Goal: Task Accomplishment & Management: Use online tool/utility

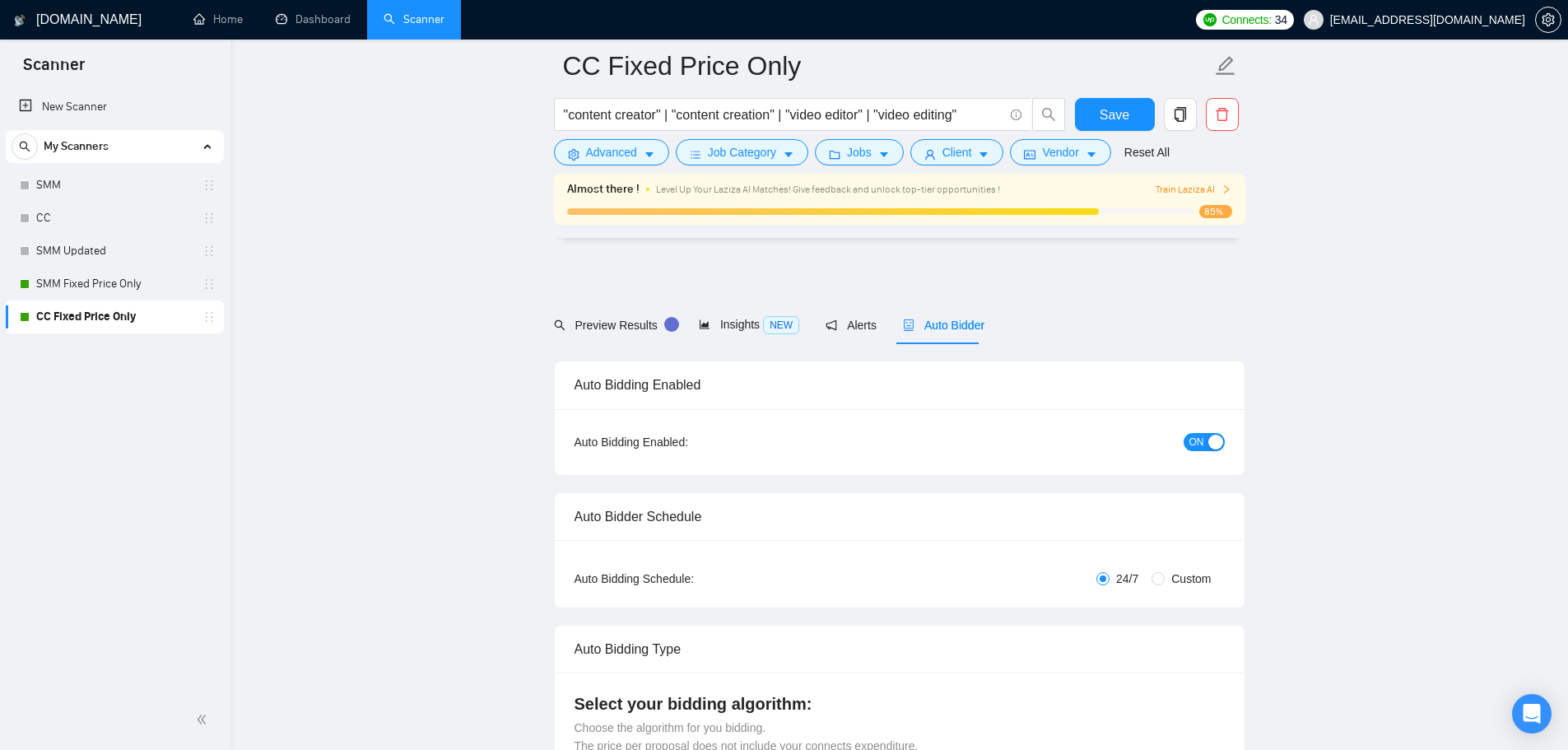
scroll to position [2725, 0]
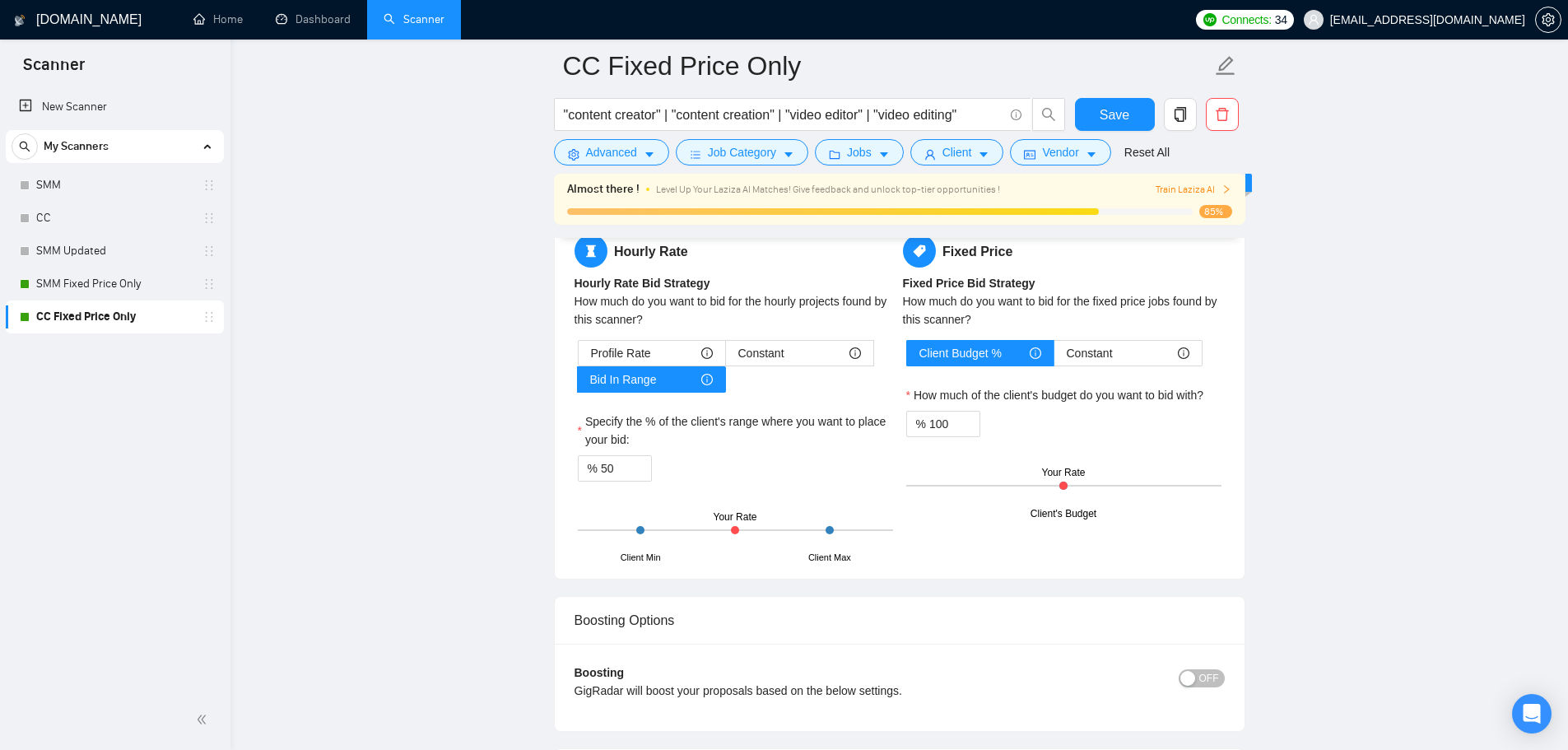
drag, startPoint x: 0, startPoint y: 0, endPoint x: 903, endPoint y: 642, distance: 1108.0
click at [903, 642] on div "Boosting Options" at bounding box center [900, 620] width 650 height 47
drag, startPoint x: 385, startPoint y: 105, endPoint x: 279, endPoint y: 48, distance: 120.4
click at [292, 26] on link "Dashboard" at bounding box center [314, 19] width 75 height 14
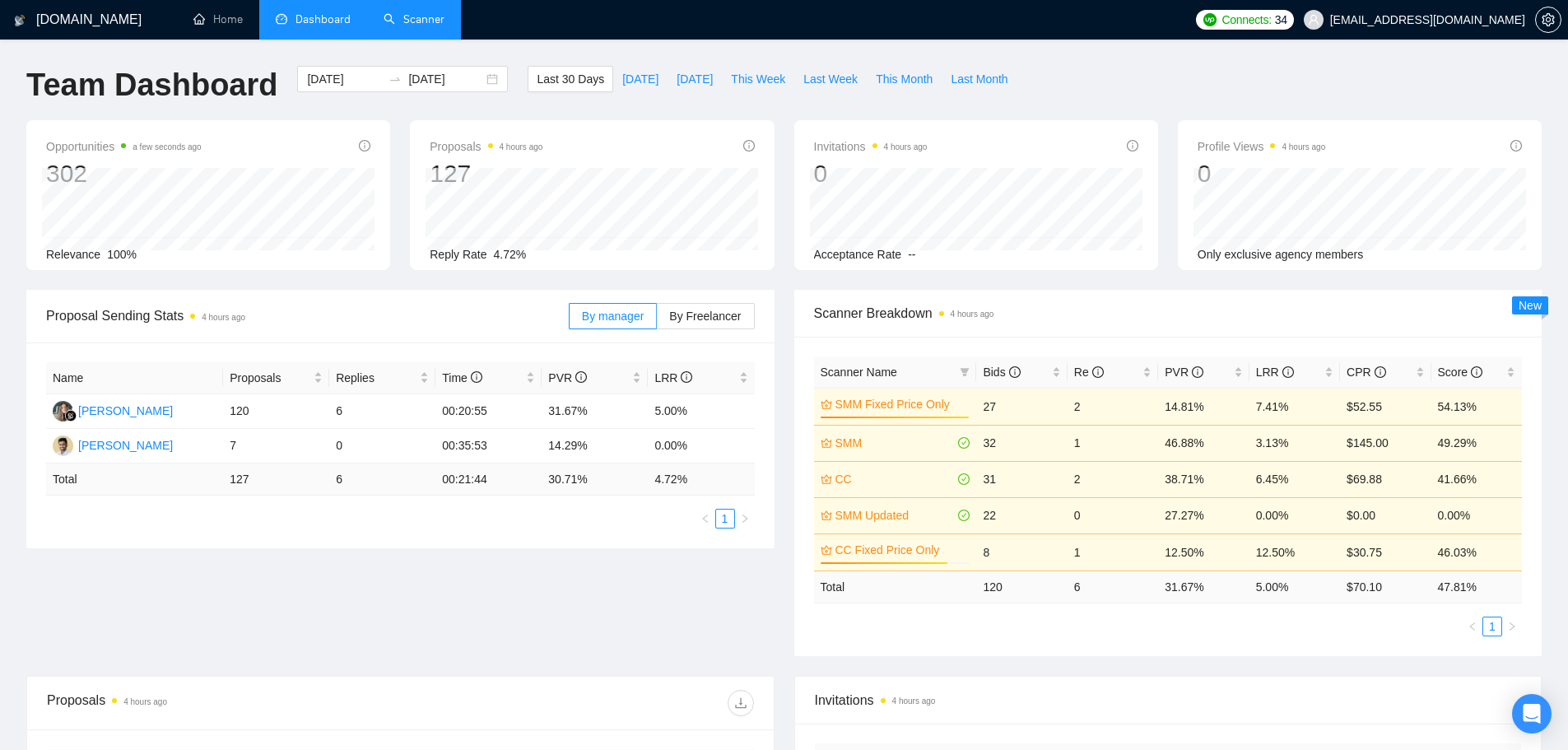
click at [425, 26] on link "Scanner" at bounding box center [414, 19] width 61 height 14
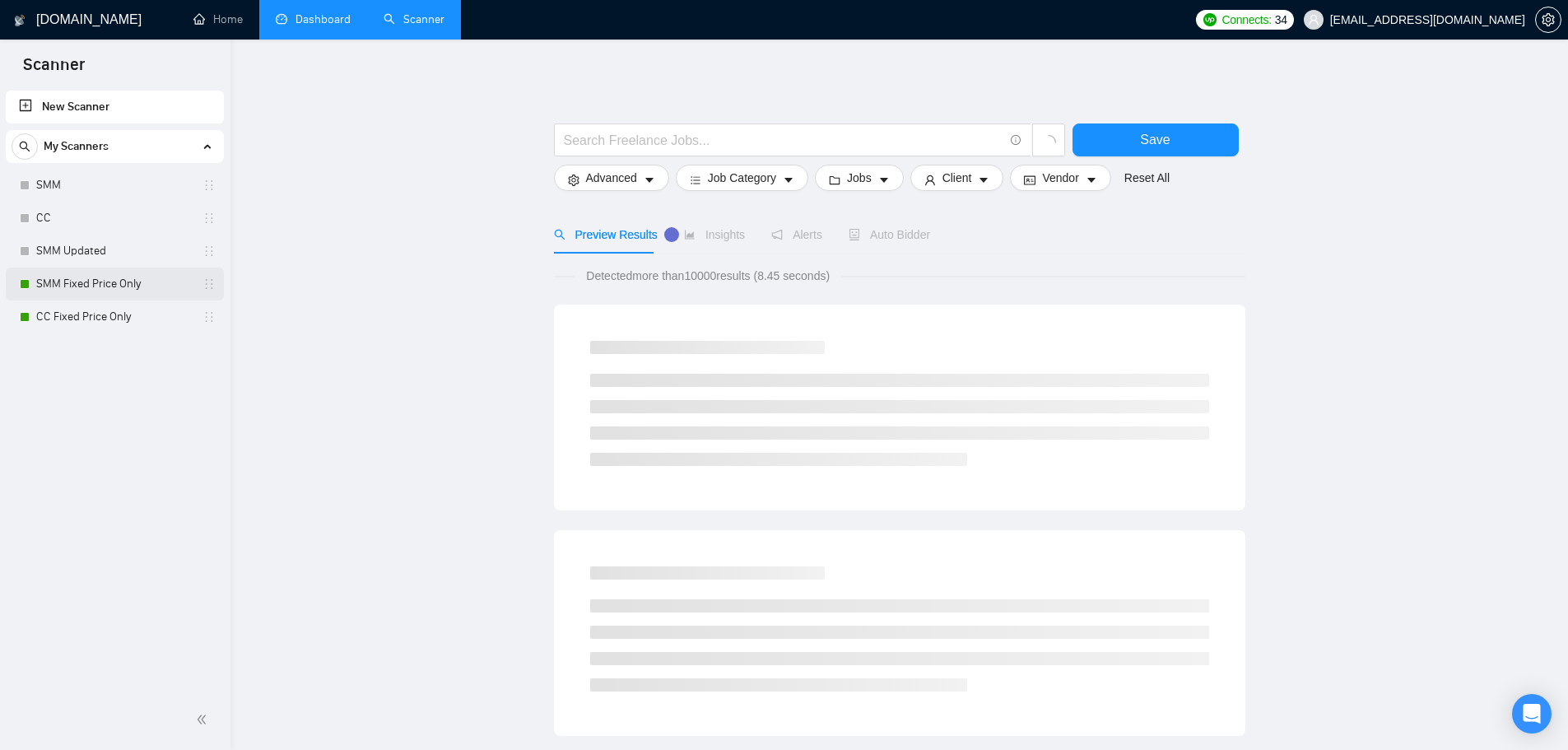
click at [113, 298] on link "SMM Fixed Price Only" at bounding box center [114, 284] width 156 height 33
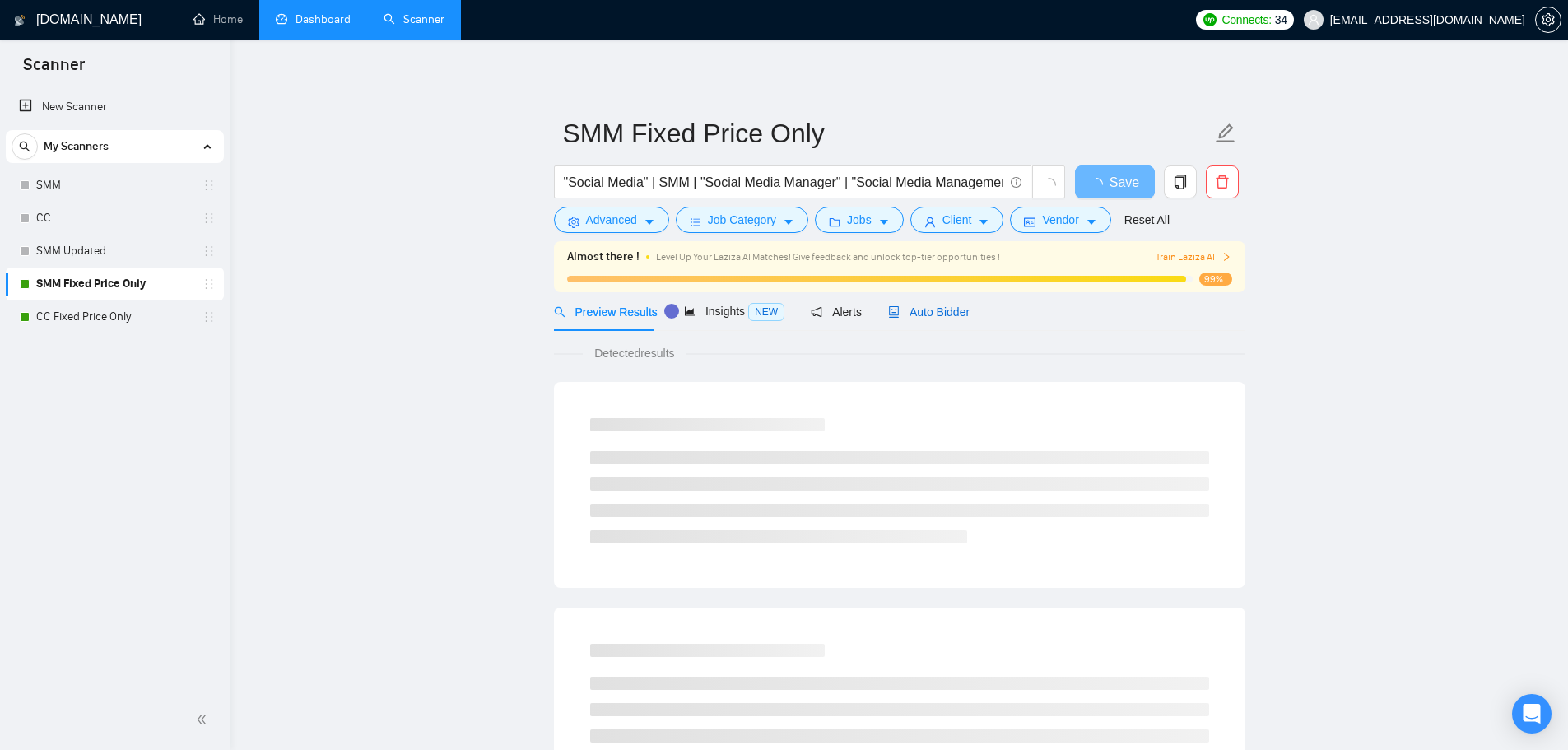
click at [938, 310] on span "Auto Bidder" at bounding box center [928, 312] width 82 height 13
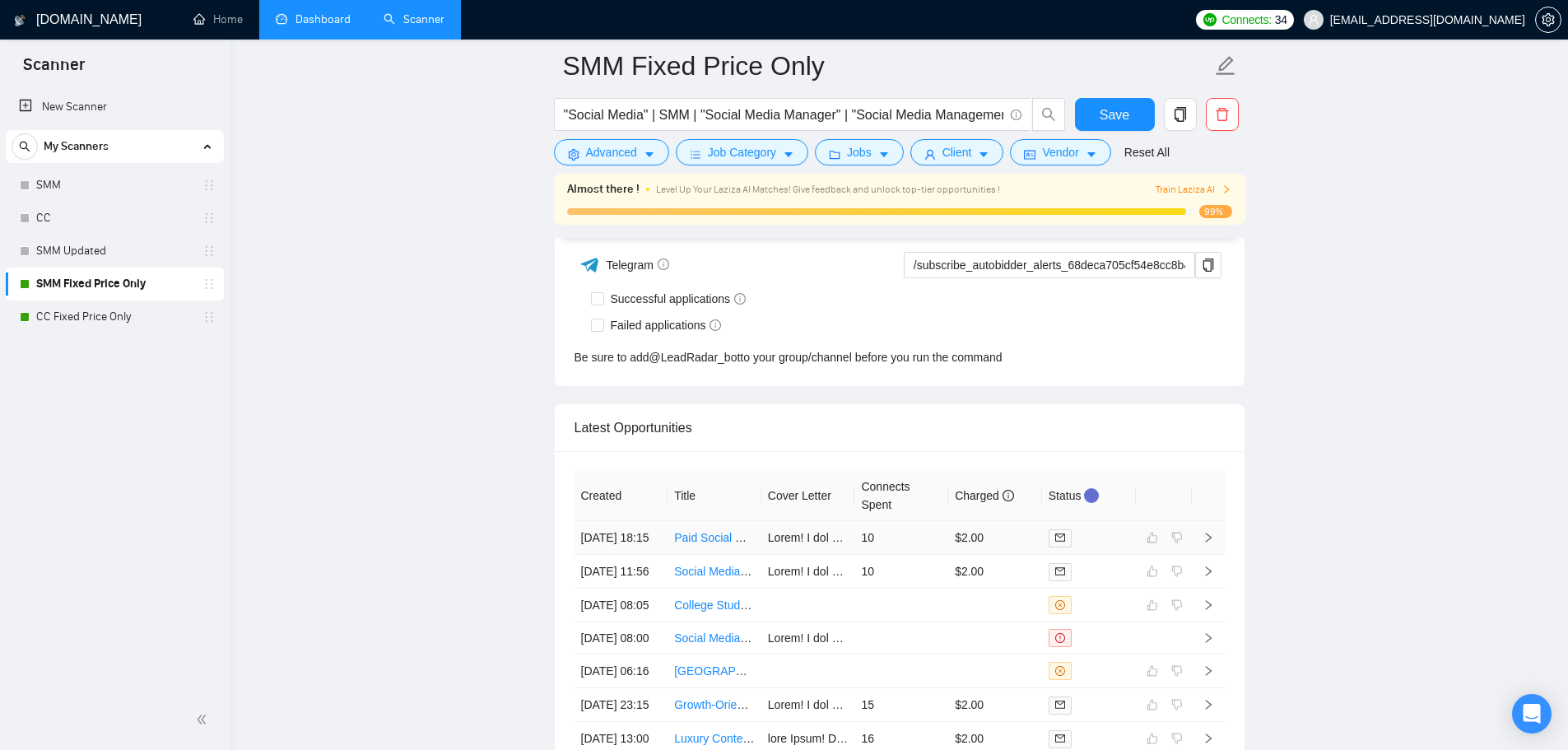
scroll to position [4277, 0]
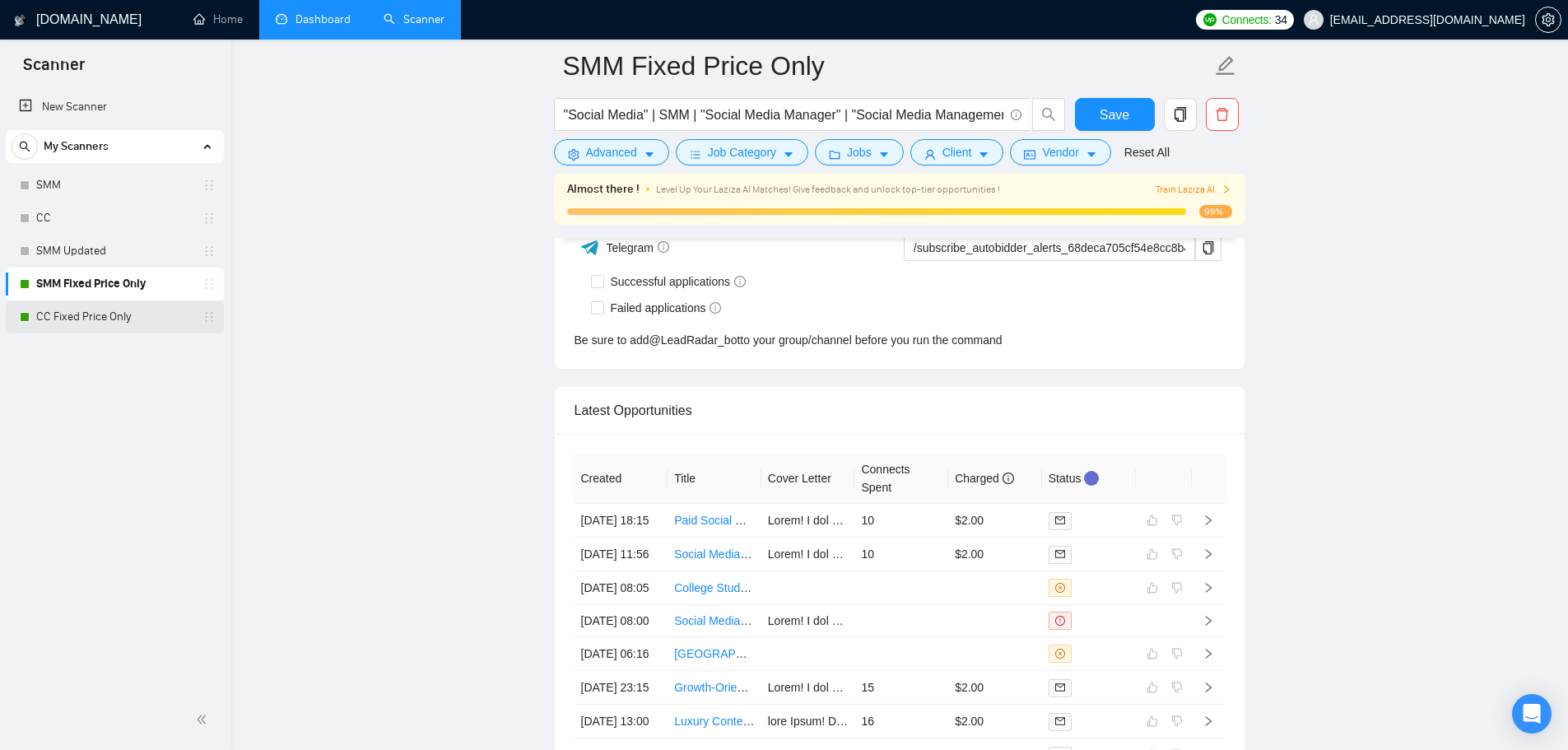
click at [90, 310] on link "CC Fixed Price Only" at bounding box center [114, 316] width 156 height 33
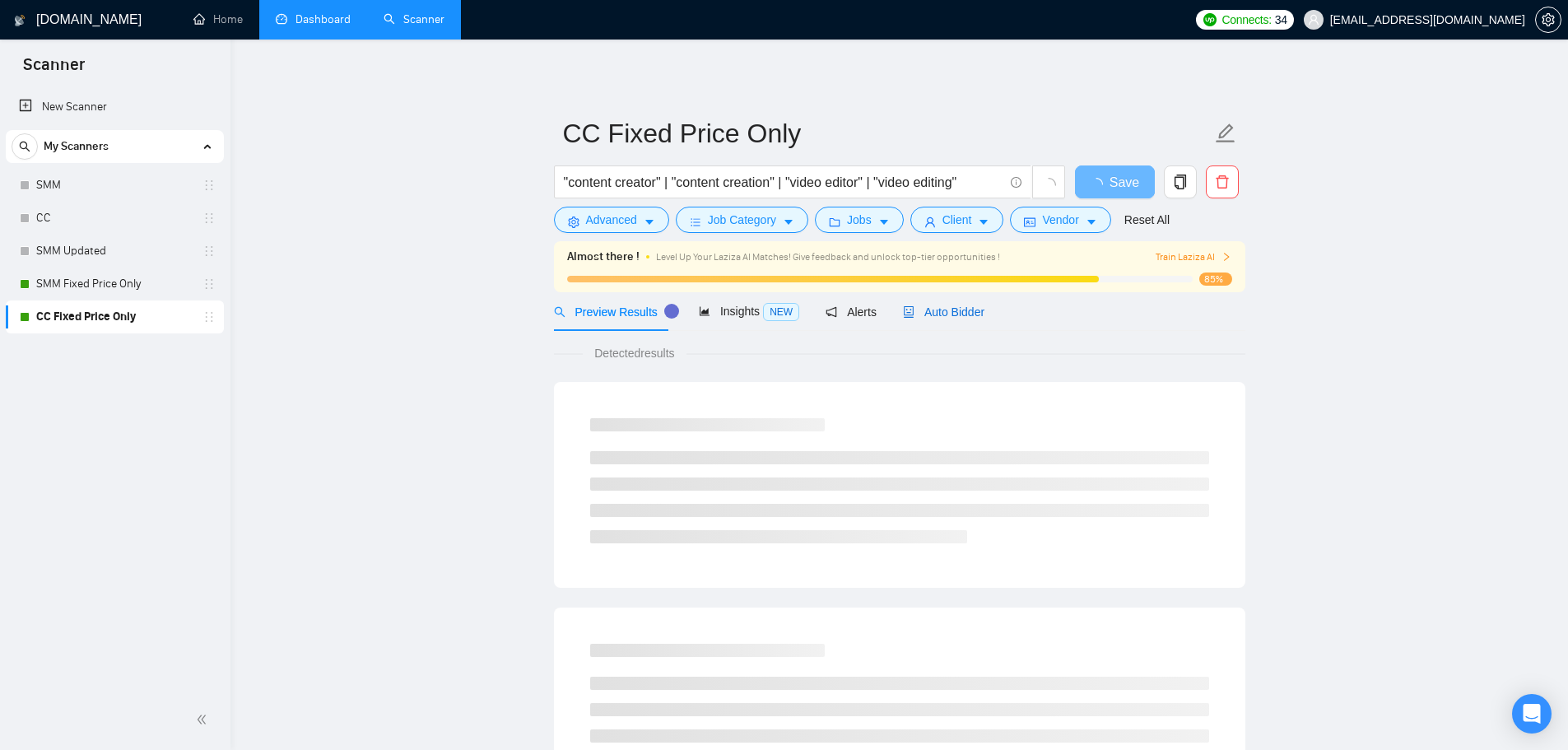
click at [923, 316] on span "Auto Bidder" at bounding box center [943, 312] width 82 height 13
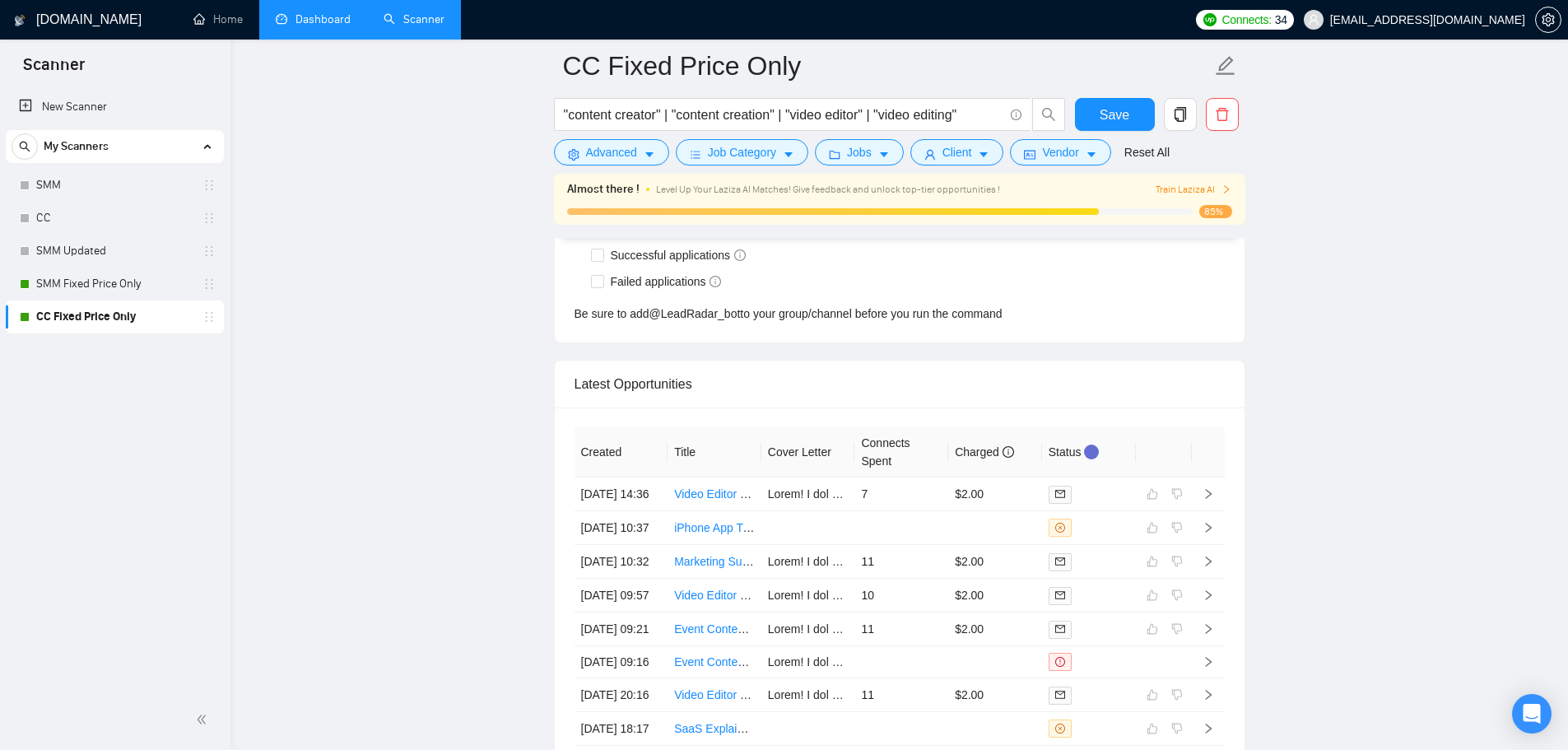
scroll to position [4409, 0]
